Goal: Entertainment & Leisure: Consume media (video, audio)

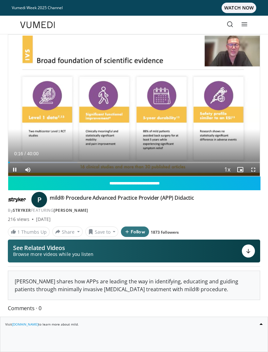
click at [137, 109] on icon "Video Player" at bounding box center [133, 105] width 13 height 13
click at [134, 111] on icon "Video Player" at bounding box center [133, 105] width 13 height 13
click at [204, 107] on icon "Video Player" at bounding box center [202, 105] width 13 height 13
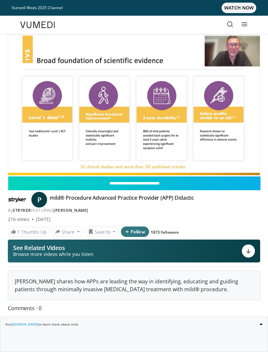
click at [204, 103] on icon "Video Player" at bounding box center [202, 105] width 13 height 13
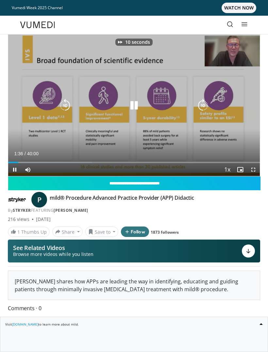
click at [204, 105] on icon "Video Player" at bounding box center [202, 105] width 13 height 13
click at [204, 106] on icon "Video Player" at bounding box center [202, 105] width 13 height 13
click at [128, 44] on p "10 seconds" at bounding box center [137, 42] width 25 height 5
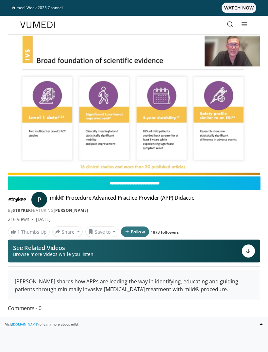
click at [198, 106] on icon "Video Player" at bounding box center [202, 105] width 13 height 13
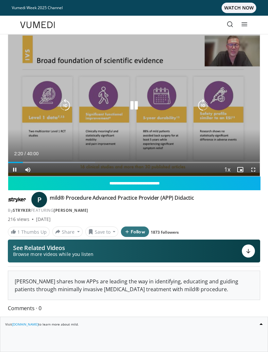
click at [207, 108] on icon "Video Player" at bounding box center [202, 105] width 13 height 13
click at [205, 106] on icon "Video Player" at bounding box center [202, 105] width 13 height 13
click at [201, 108] on icon "Video Player" at bounding box center [202, 105] width 13 height 13
click at [202, 107] on icon "Video Player" at bounding box center [202, 105] width 13 height 13
click at [200, 106] on icon "Video Player" at bounding box center [202, 105] width 13 height 13
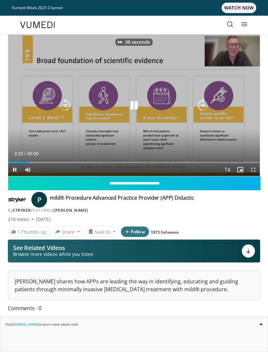
click at [207, 102] on icon "Video Player" at bounding box center [202, 105] width 13 height 13
click at [207, 105] on icon "Video Player" at bounding box center [202, 105] width 13 height 13
click at [200, 107] on icon "Video Player" at bounding box center [202, 105] width 13 height 13
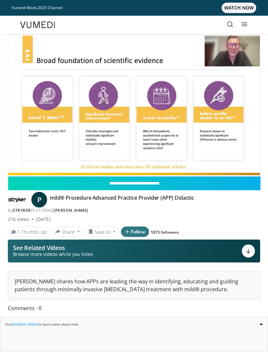
click at [205, 106] on icon "Video Player" at bounding box center [202, 105] width 13 height 13
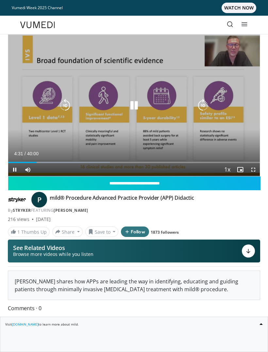
click at [201, 107] on icon "Video Player" at bounding box center [202, 105] width 13 height 13
click at [202, 108] on icon "Video Player" at bounding box center [202, 105] width 13 height 13
click at [199, 109] on icon "Video Player" at bounding box center [202, 105] width 13 height 13
